Goal: Task Accomplishment & Management: Manage account settings

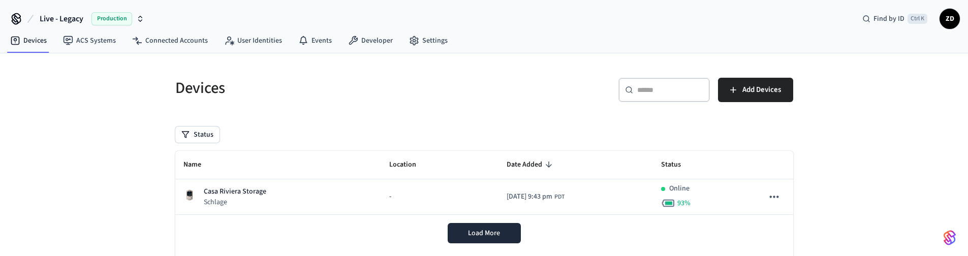
click at [120, 164] on div "Devices ​ ​ Add Devices Status Name Location Date Added Status [GEOGRAPHIC_DATA…" at bounding box center [484, 205] width 968 height 304
click at [874, 106] on div "Devices ​ ​ Add Devices Status Name Location Date Added Status [GEOGRAPHIC_DATA…" at bounding box center [484, 205] width 968 height 304
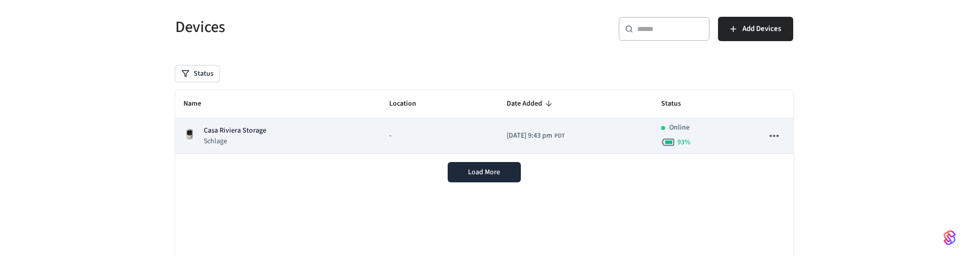
click at [258, 127] on p "Casa Riviera Storage" at bounding box center [235, 130] width 62 height 11
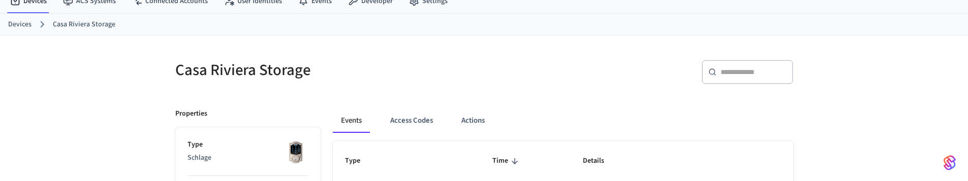
scroll to position [61, 0]
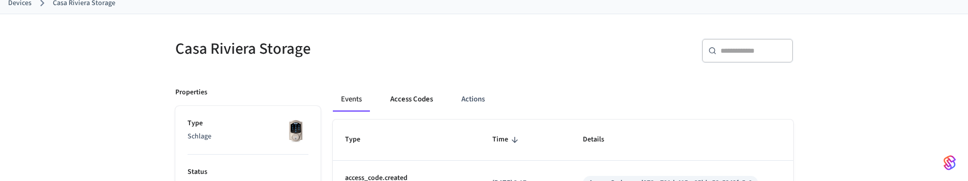
click at [407, 101] on button "Access Codes" at bounding box center [411, 99] width 59 height 24
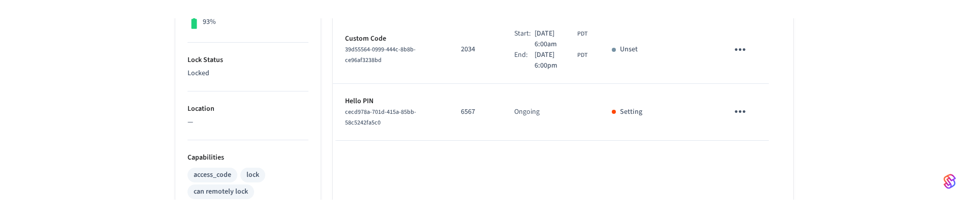
scroll to position [305, 0]
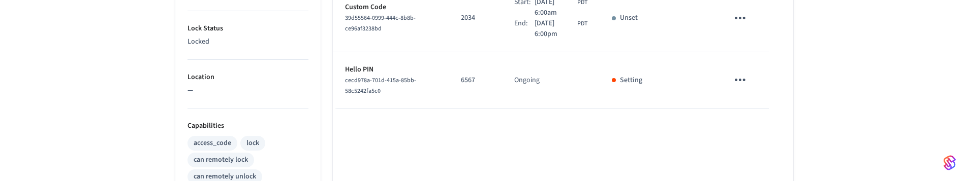
click at [736, 78] on icon "sticky table" at bounding box center [740, 80] width 16 height 16
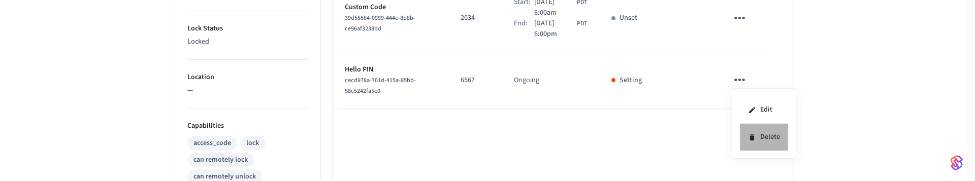
click at [763, 134] on li "Delete" at bounding box center [764, 137] width 48 height 27
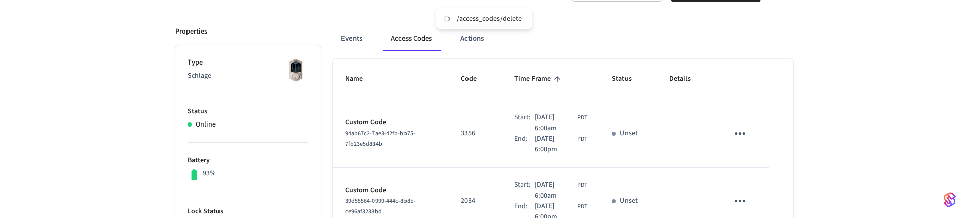
scroll to position [61, 0]
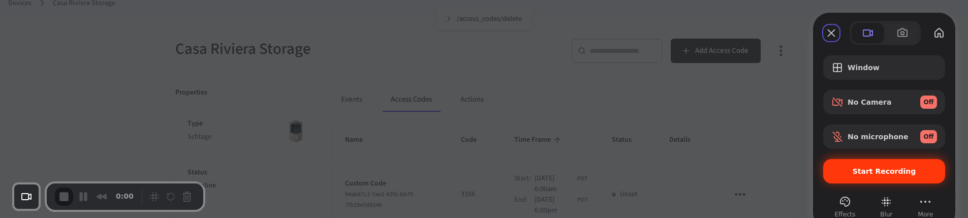
click at [864, 167] on span "Start Recording" at bounding box center [883, 171] width 63 height 8
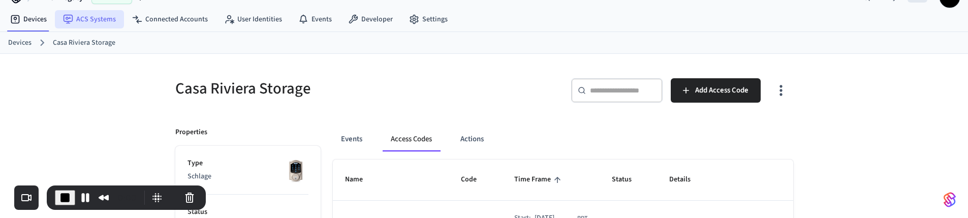
scroll to position [0, 0]
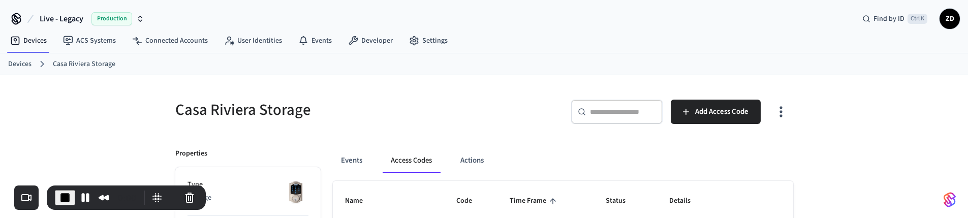
click at [18, 63] on link "Devices" at bounding box center [19, 64] width 23 height 11
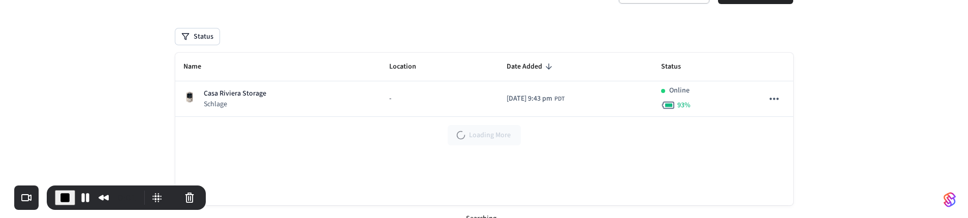
scroll to position [112, 0]
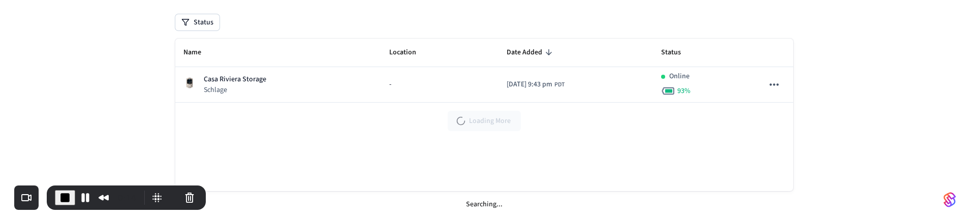
click at [331, 138] on div "Name Location Date Added Status [GEOGRAPHIC_DATA] Storage Schlage - [DATE] 9:43…" at bounding box center [484, 115] width 618 height 152
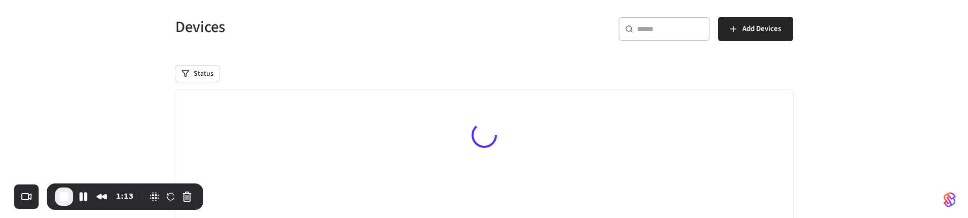
scroll to position [112, 0]
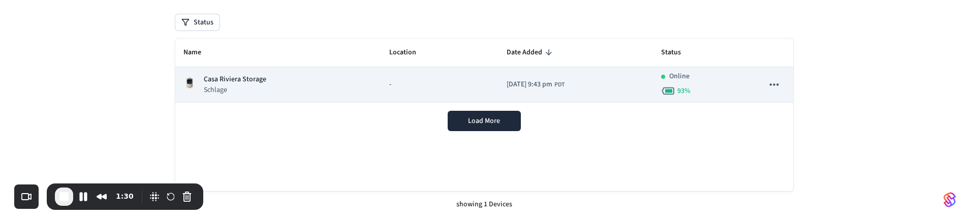
click at [257, 85] on p "Schlage" at bounding box center [235, 90] width 62 height 10
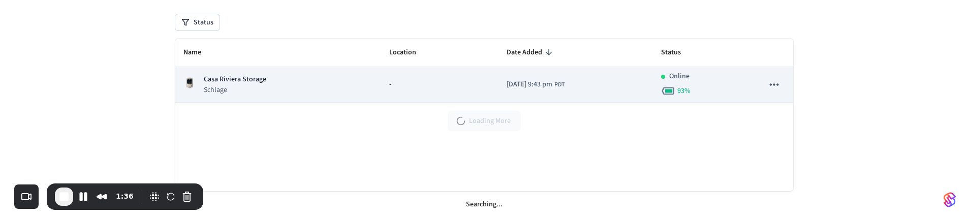
click at [347, 84] on div "Casa Riviera Storage Schlage" at bounding box center [278, 84] width 190 height 21
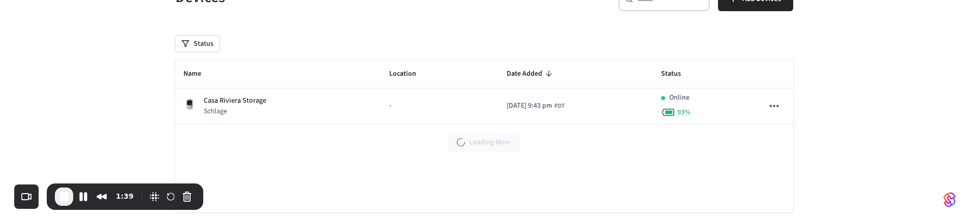
scroll to position [112, 0]
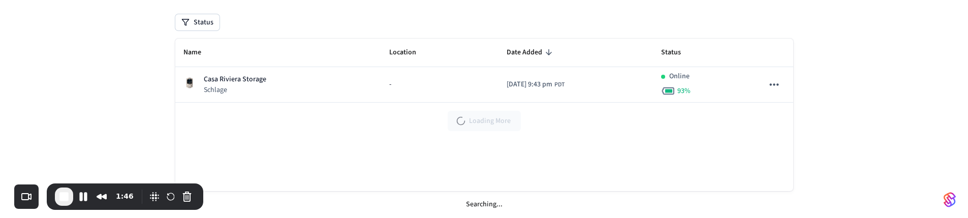
click at [859, 140] on div "Devices ​ ​ Add Devices Status Name Location Date Added Status [GEOGRAPHIC_DATA…" at bounding box center [484, 79] width 968 height 277
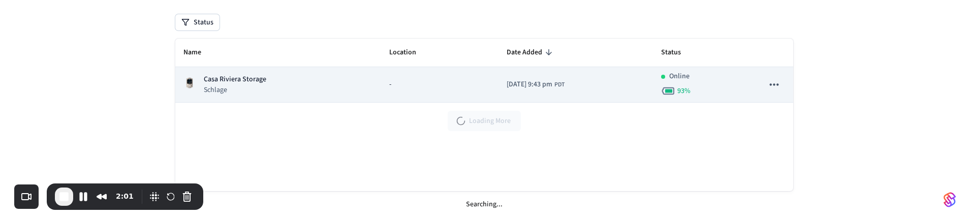
click at [212, 85] on p "Schlage" at bounding box center [235, 90] width 62 height 10
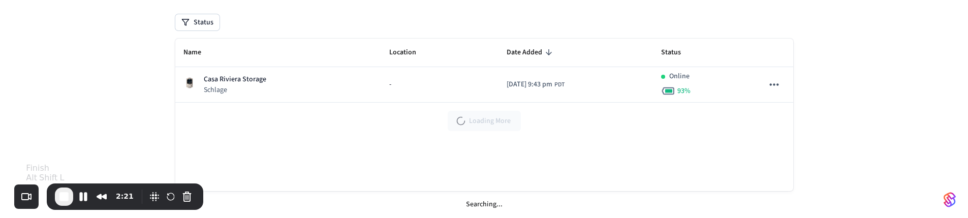
click at [66, 199] on span "End Recording" at bounding box center [64, 196] width 12 height 12
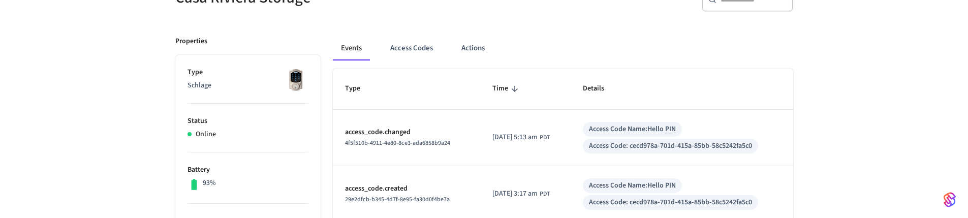
scroll to position [0, 0]
